Goal: Use online tool/utility: Use online tool/utility

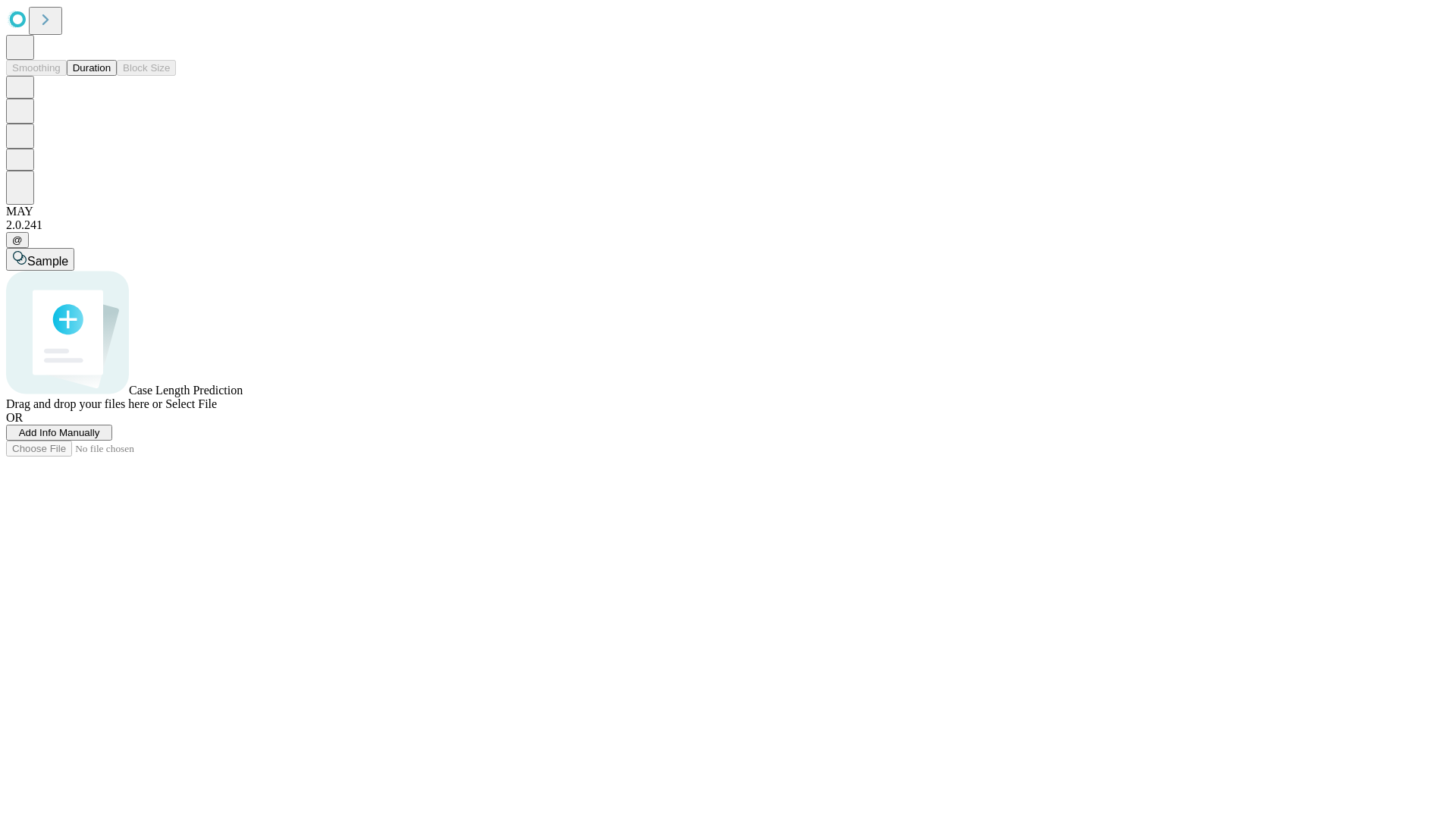
click at [111, 76] on button "Duration" at bounding box center [92, 68] width 50 height 16
click at [68, 254] on span "Sample" at bounding box center [48, 261] width 41 height 13
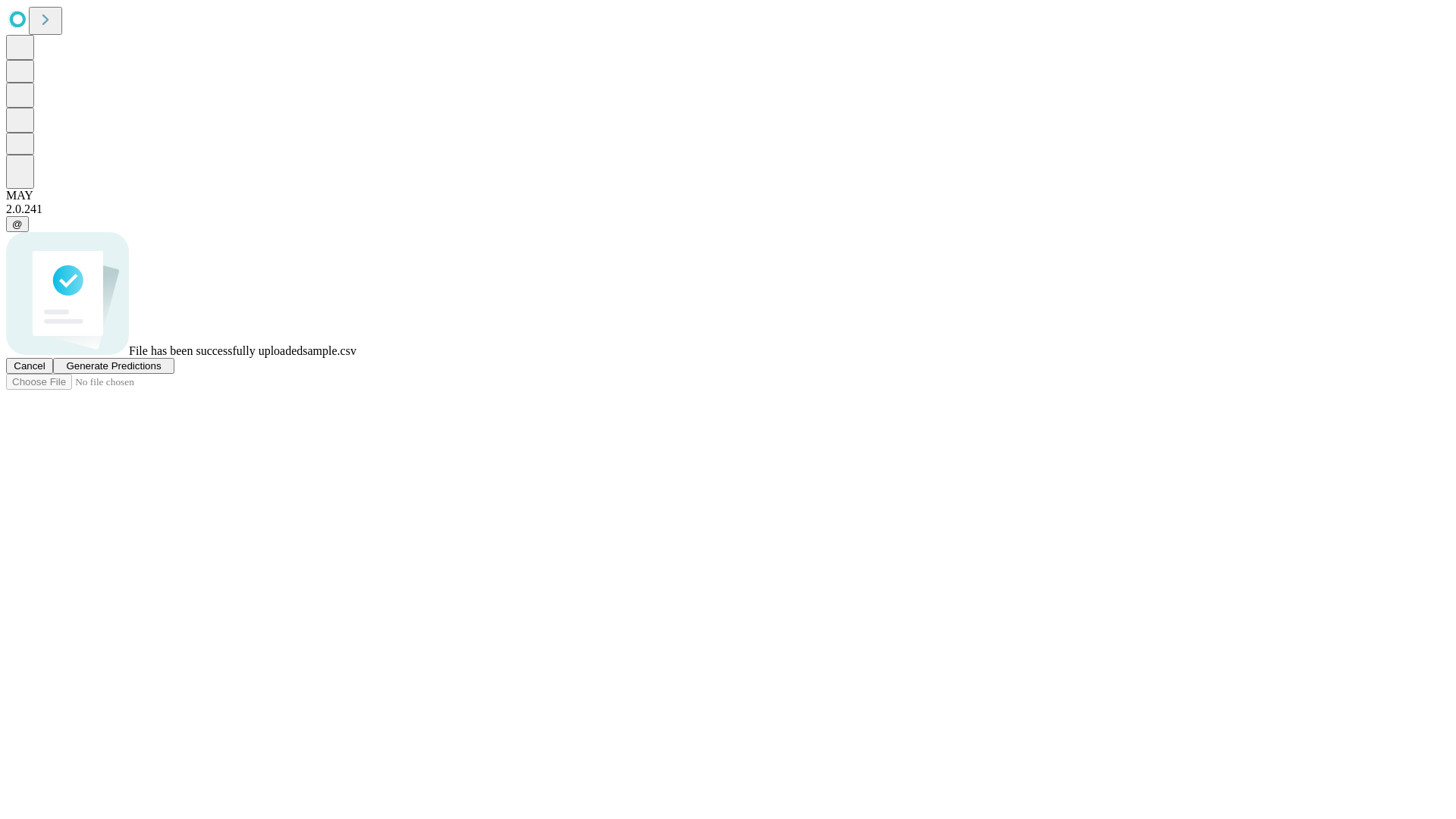
click at [161, 371] on span "Generate Predictions" at bounding box center [112, 366] width 94 height 12
